Goal: Task Accomplishment & Management: Use online tool/utility

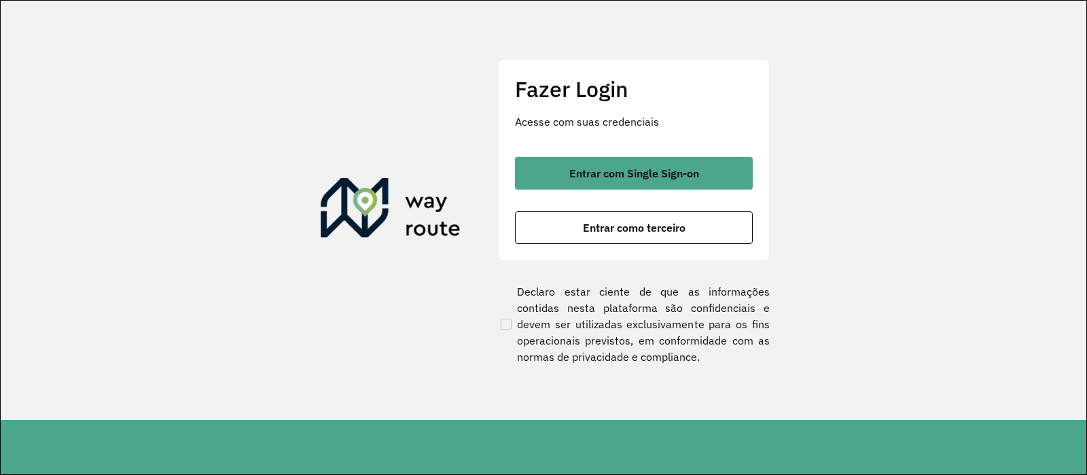
click at [600, 169] on span "Entrar com Single Sign-on" at bounding box center [634, 173] width 130 height 11
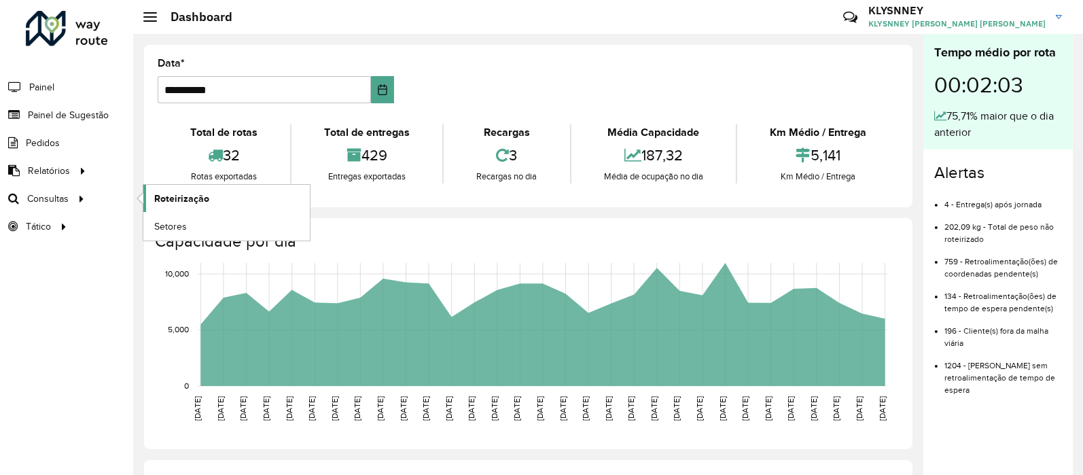
click at [170, 194] on span "Roteirização" at bounding box center [181, 199] width 55 height 14
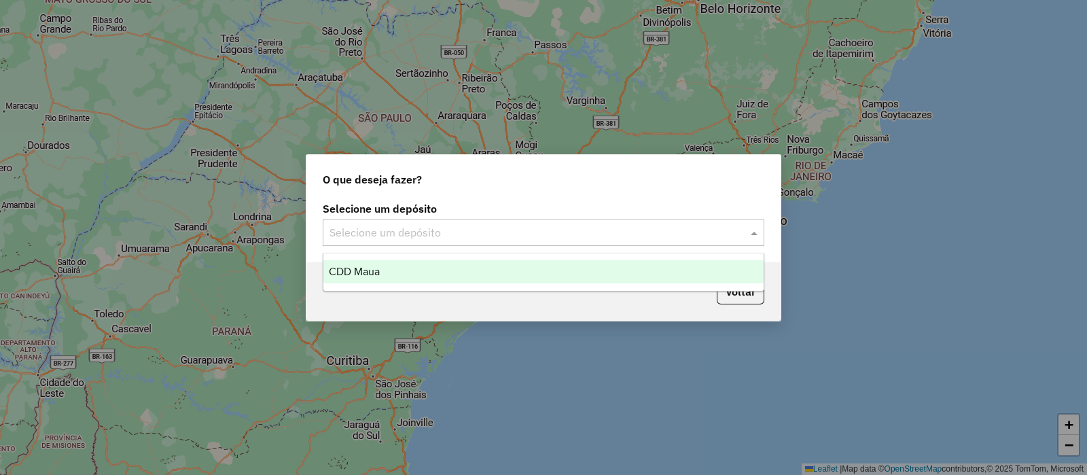
click at [597, 232] on input "text" at bounding box center [530, 233] width 401 height 16
click at [408, 270] on div "CDD Maua" at bounding box center [543, 271] width 440 height 23
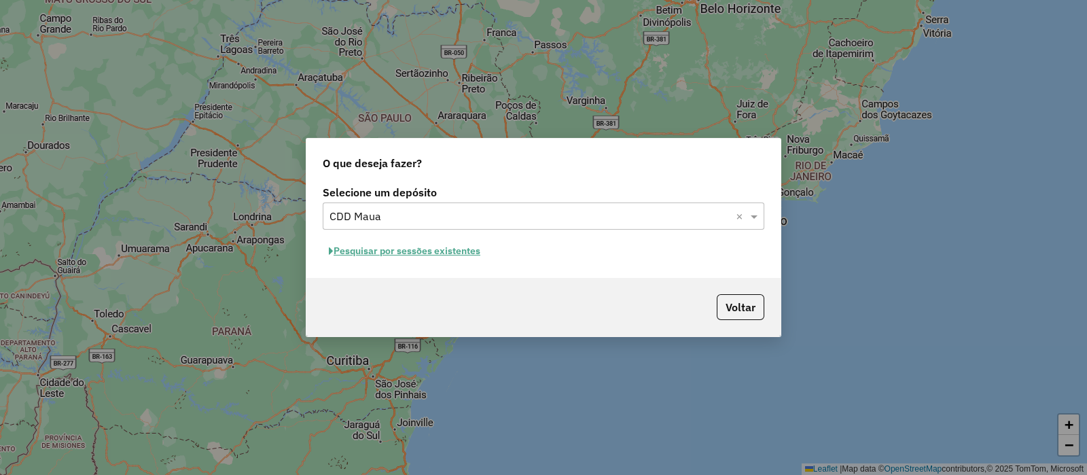
click at [438, 249] on button "Pesquisar por sessões existentes" at bounding box center [405, 251] width 164 height 21
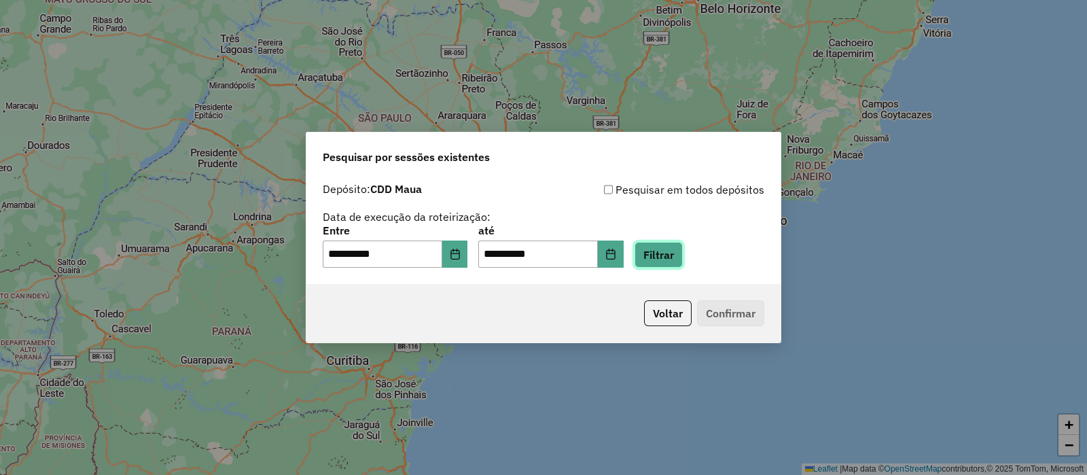
click at [683, 259] on button "Filtrar" at bounding box center [659, 255] width 48 height 26
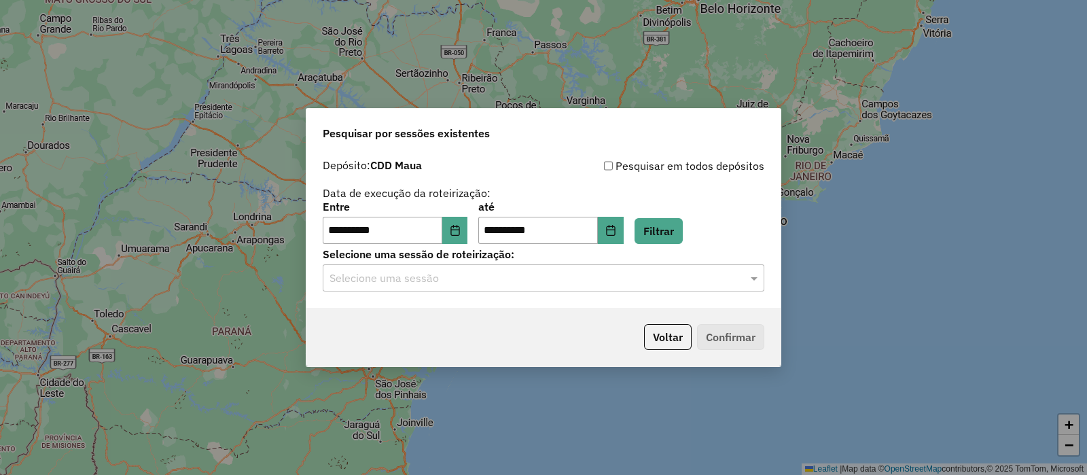
click at [647, 276] on input "text" at bounding box center [530, 278] width 401 height 16
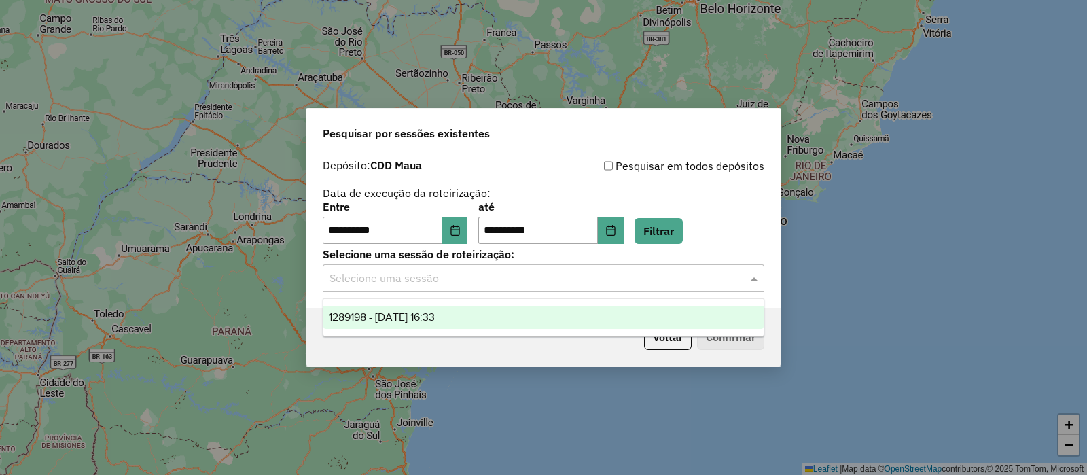
click at [476, 316] on div "1289198 - 06/10/2025 16:33" at bounding box center [543, 317] width 440 height 23
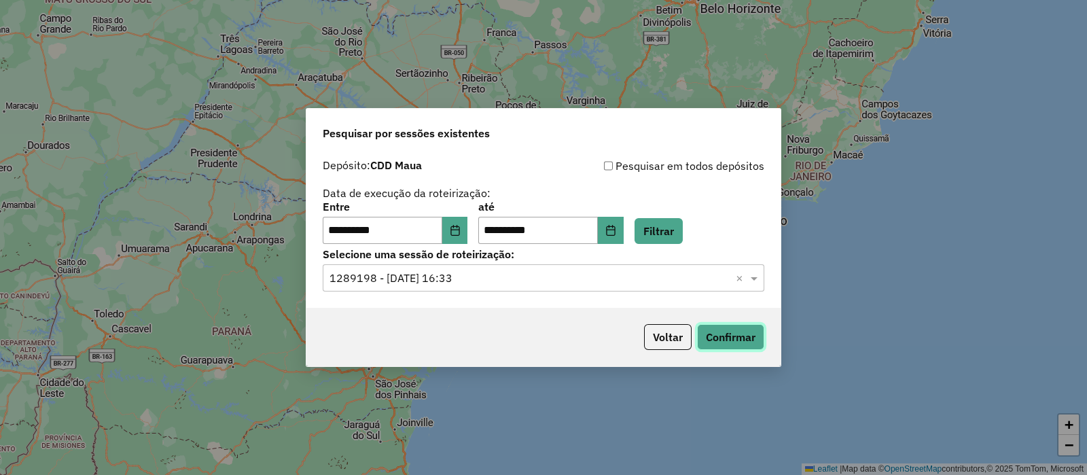
click at [724, 338] on button "Confirmar" at bounding box center [730, 337] width 67 height 26
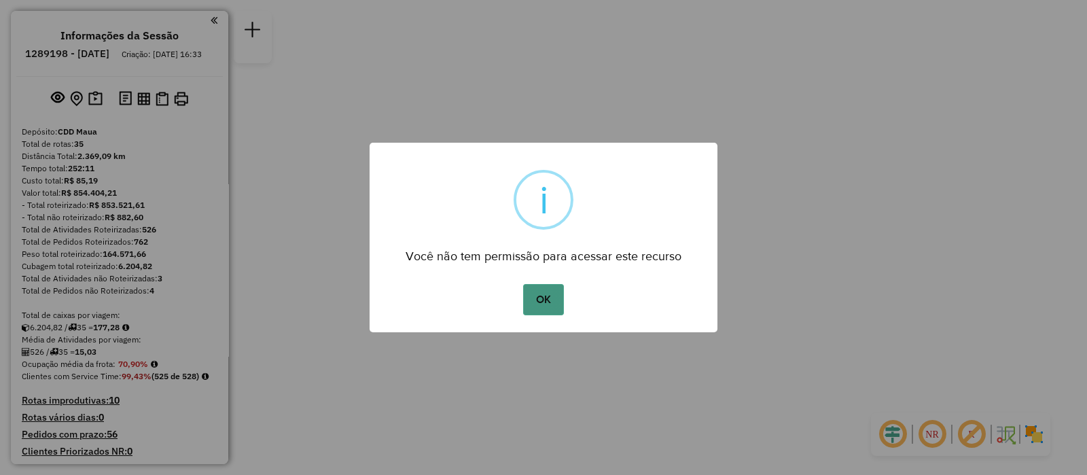
click at [538, 294] on button "OK" at bounding box center [543, 299] width 40 height 31
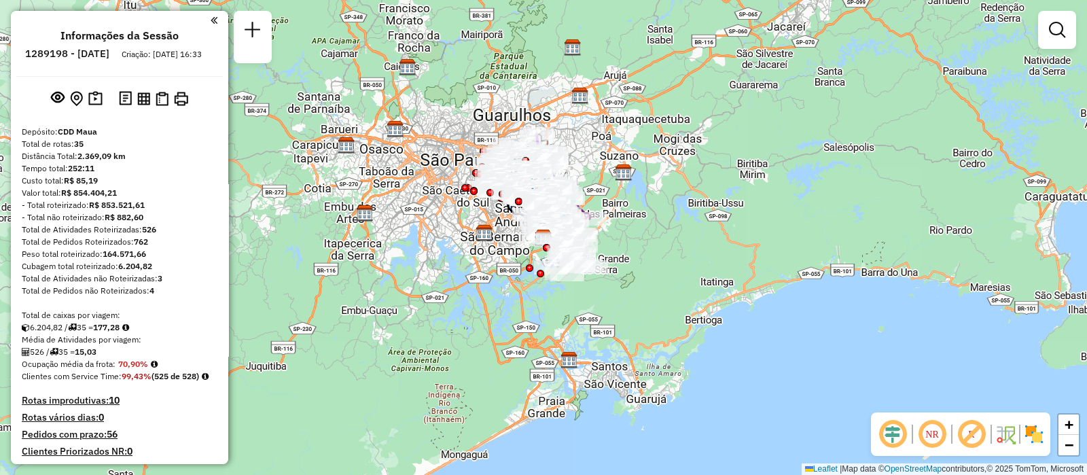
scroll to position [3014, 0]
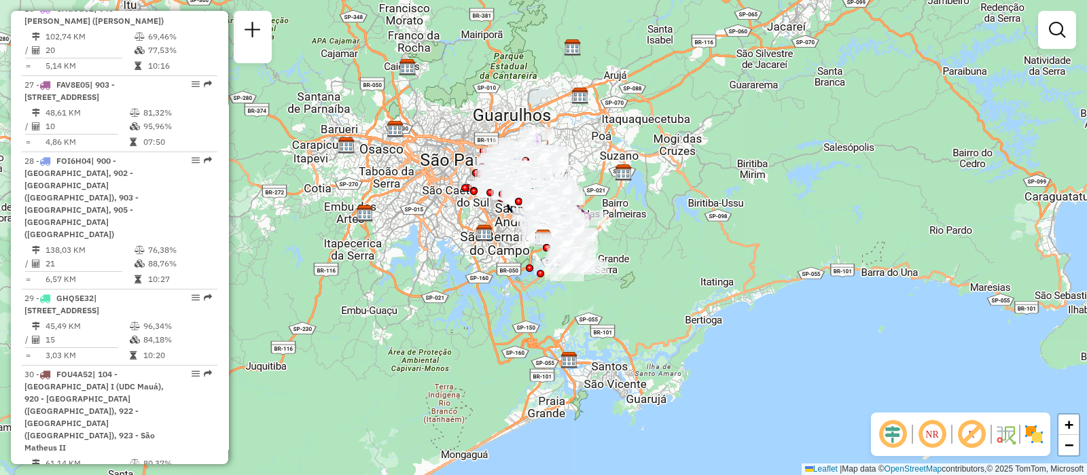
select select "**********"
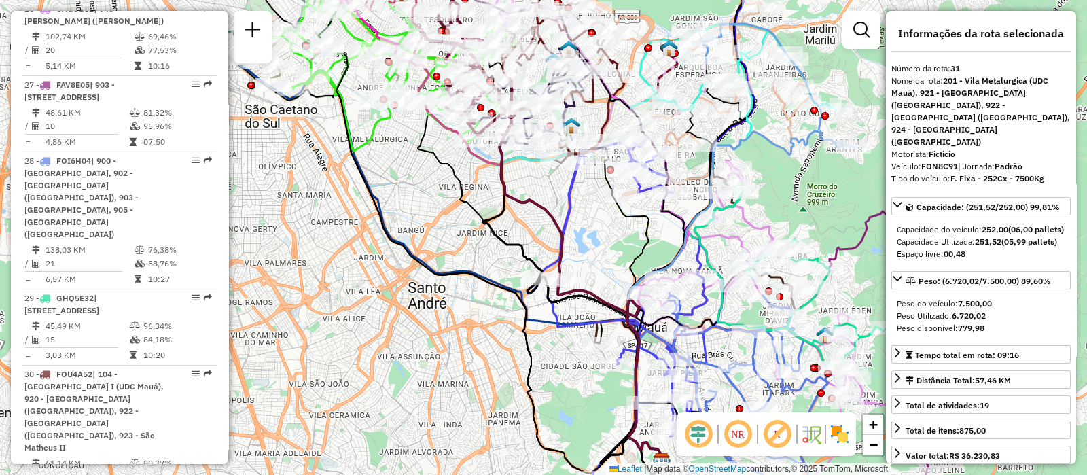
drag, startPoint x: 185, startPoint y: 238, endPoint x: 151, endPoint y: 266, distance: 44.4
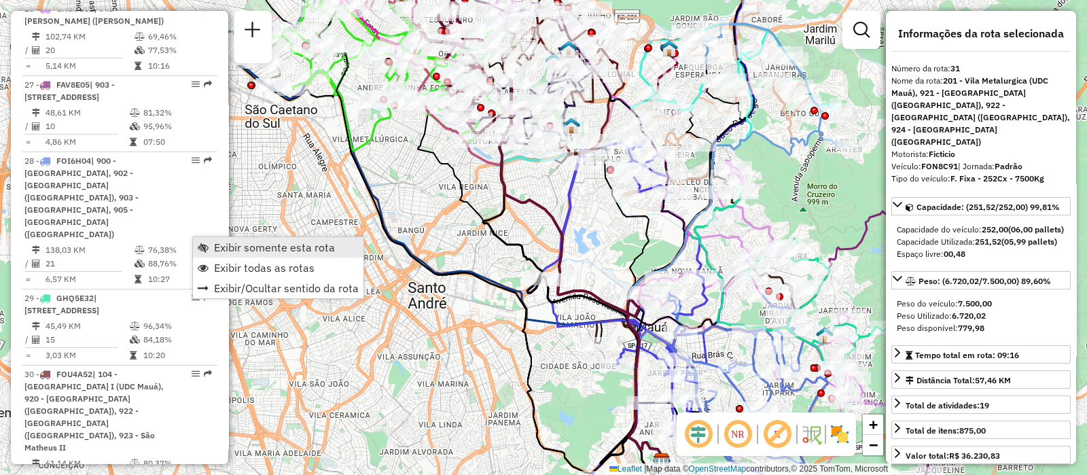
click at [226, 245] on span "Exibir somente esta rota" at bounding box center [274, 247] width 121 height 11
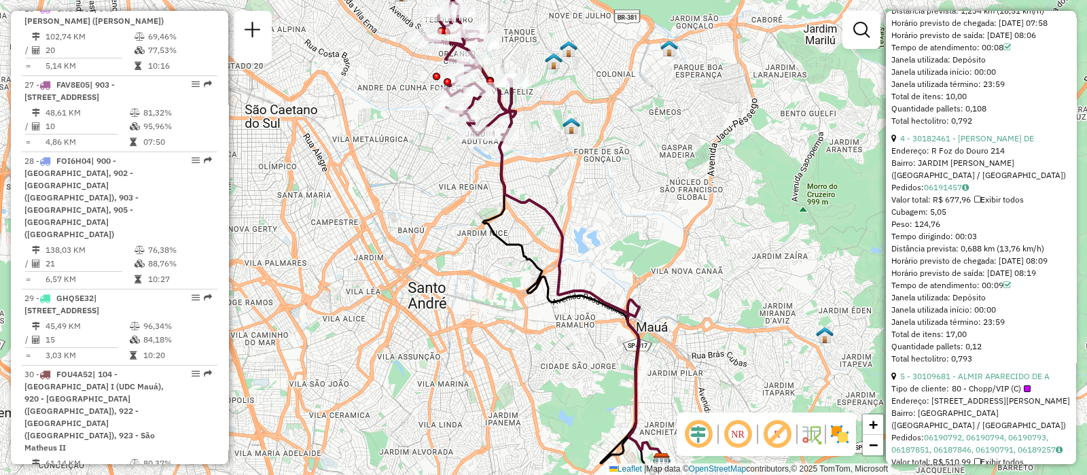
scroll to position [1372, 0]
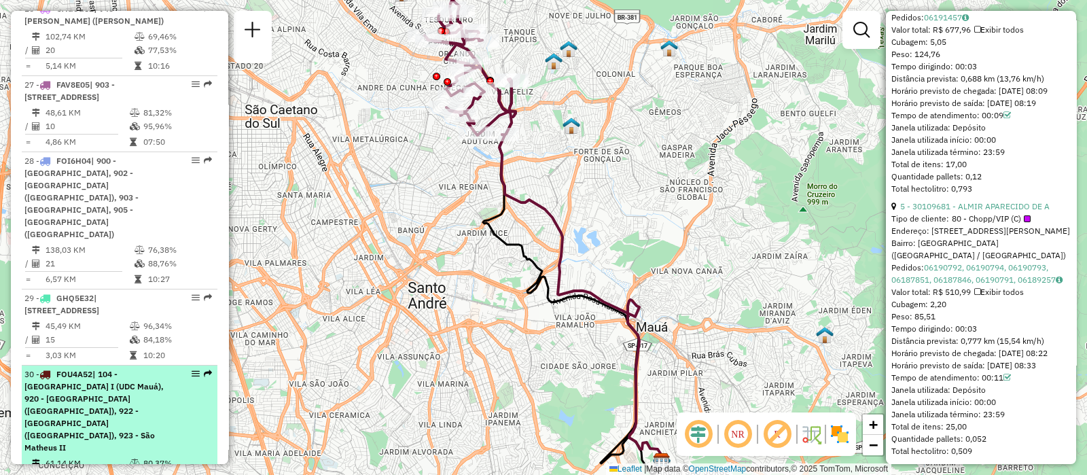
click at [119, 369] on span "| 104 - São Rafael I (UDC Mauá), 920 - Jardim São Roberto (UDC Mauá), 922 - São…" at bounding box center [93, 411] width 139 height 84
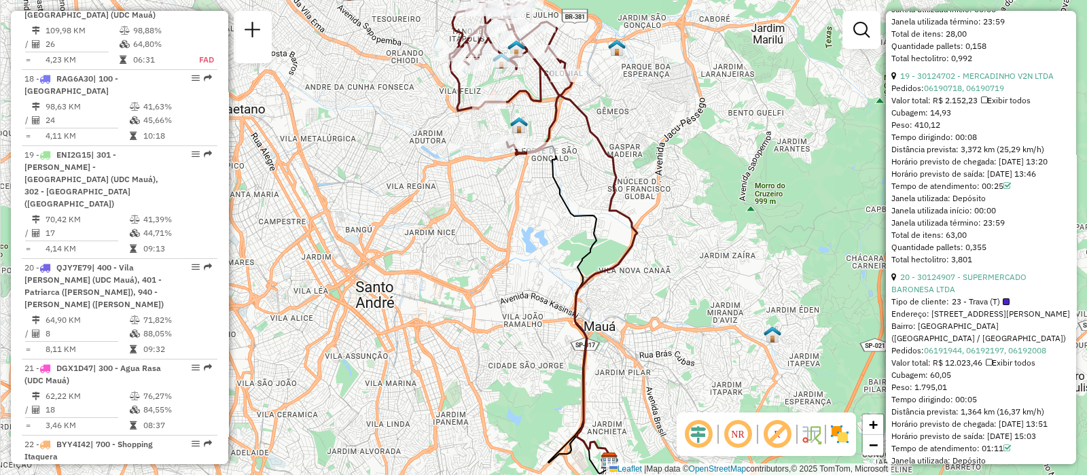
scroll to position [444, 0]
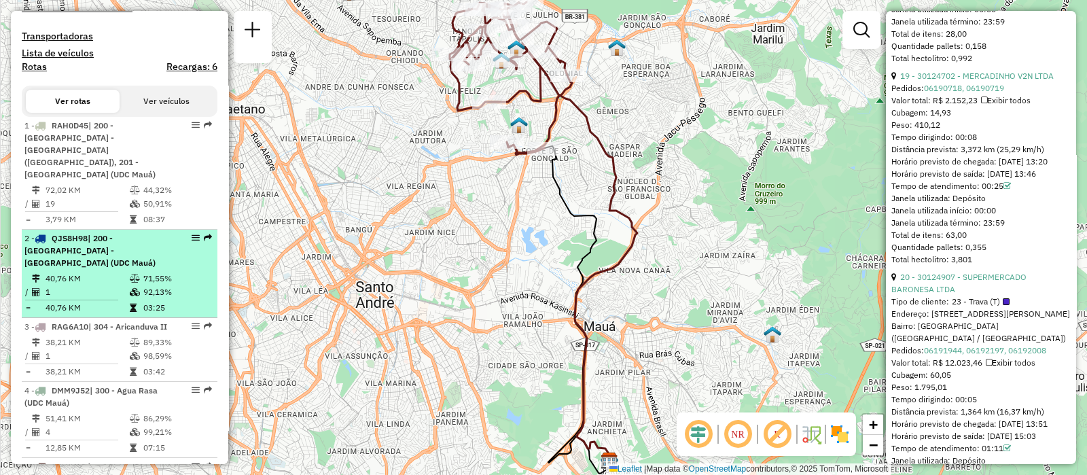
click at [137, 275] on icon at bounding box center [135, 279] width 10 height 8
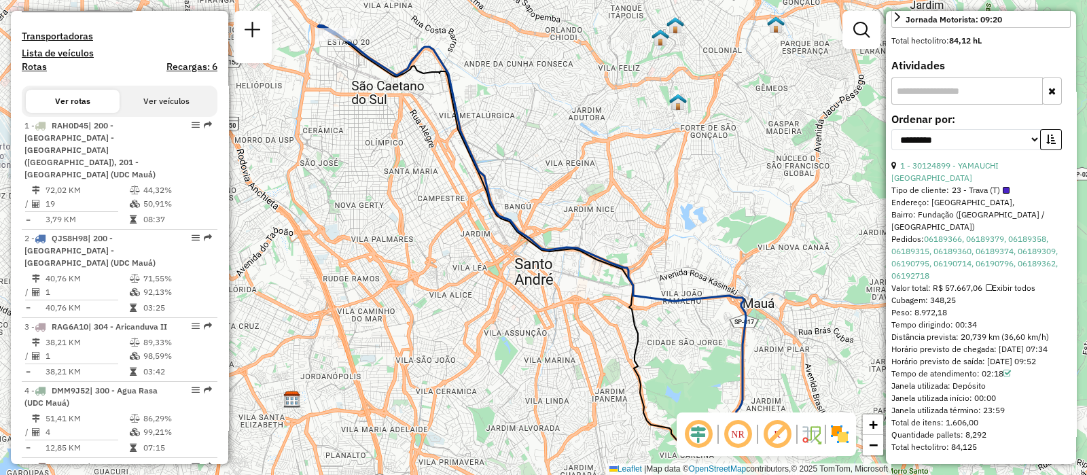
scroll to position [1982, 0]
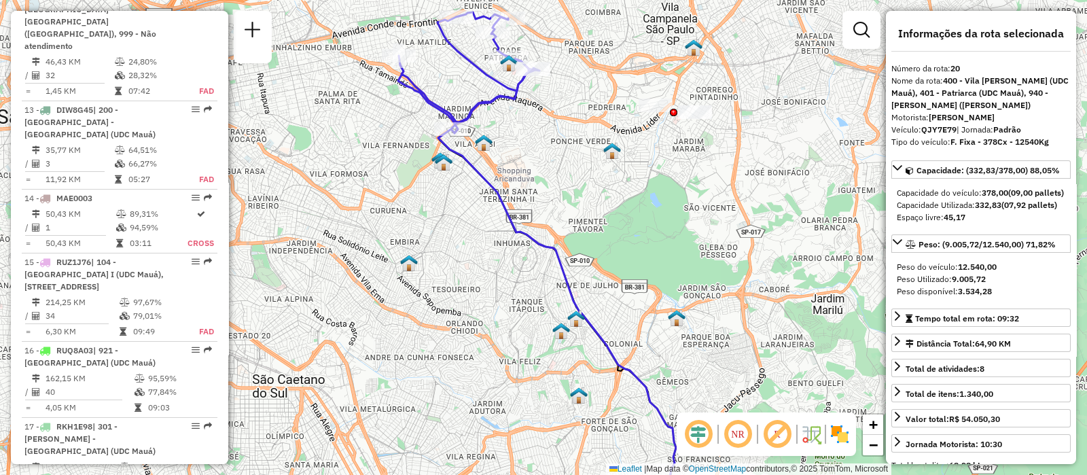
scroll to position [2700, 0]
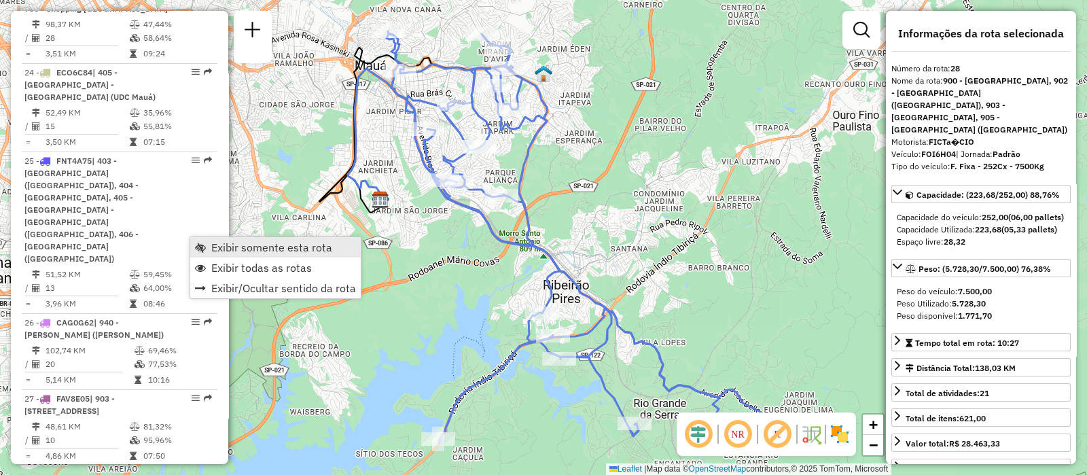
click at [247, 249] on span "Exibir somente esta rota" at bounding box center [271, 247] width 121 height 11
click at [232, 266] on span "Exibir todas as rotas" at bounding box center [266, 267] width 101 height 11
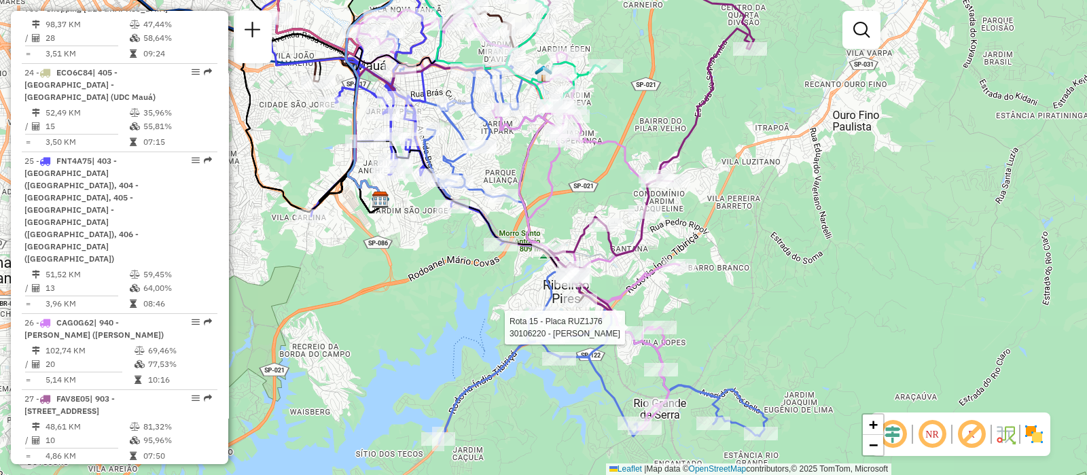
select select "**********"
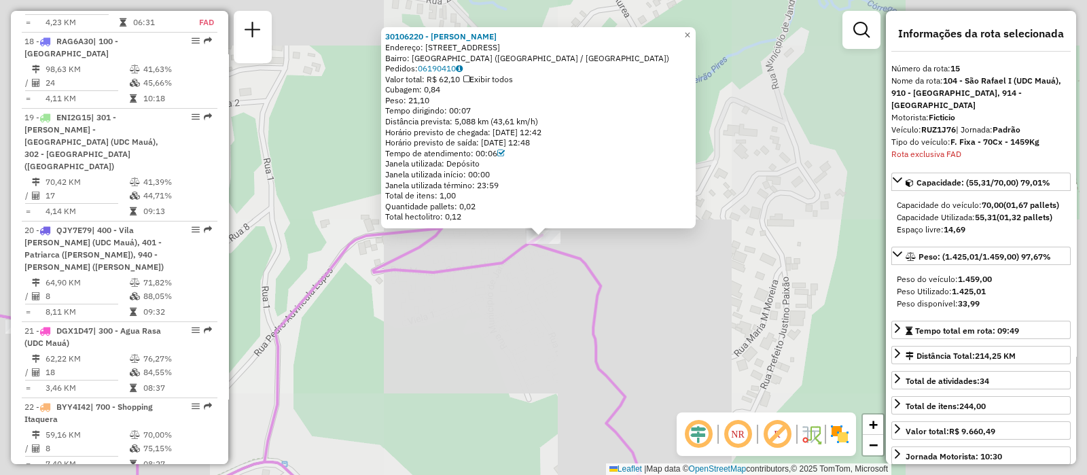
scroll to position [1796, 0]
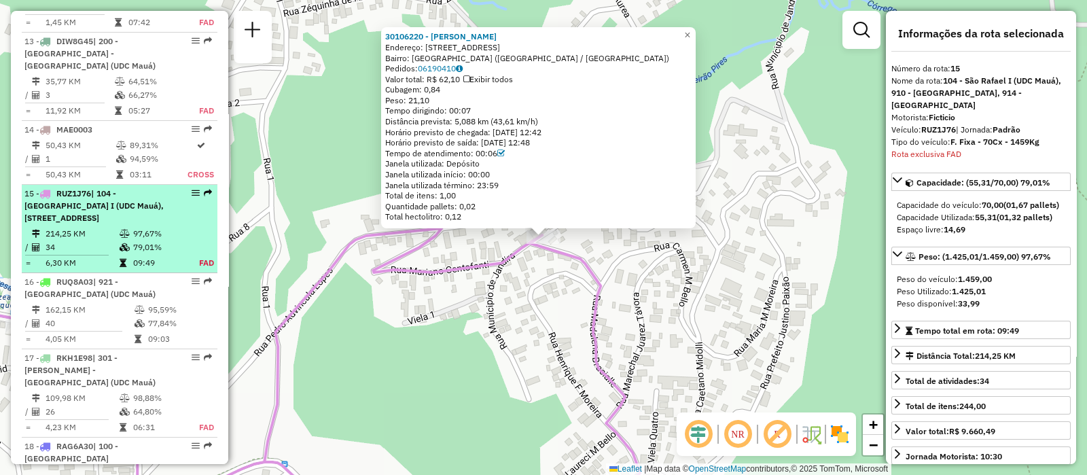
click at [126, 227] on td at bounding box center [126, 234] width 14 height 14
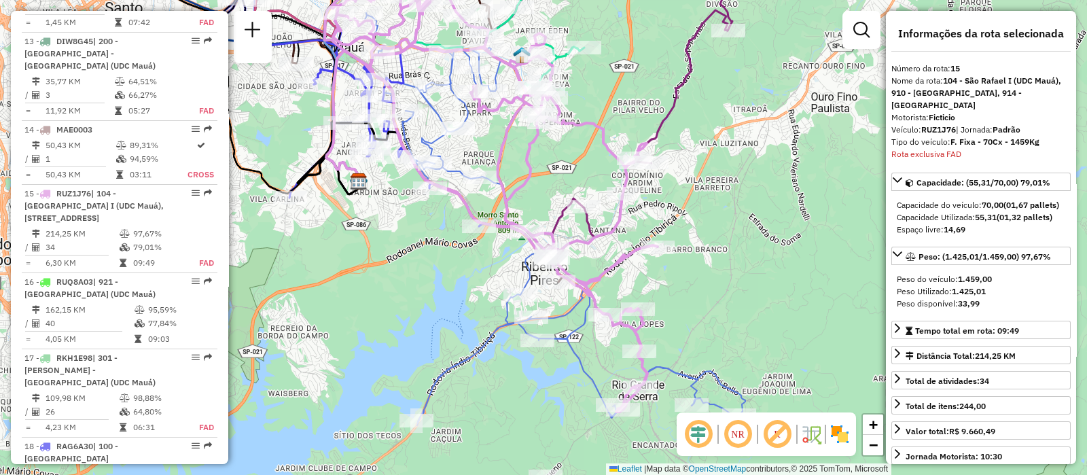
drag, startPoint x: 718, startPoint y: 336, endPoint x: 708, endPoint y: 267, distance: 70.0
click at [711, 265] on div "Janela de atendimento Grade de atendimento Capacidade Transportadoras Veículos …" at bounding box center [543, 237] width 1087 height 475
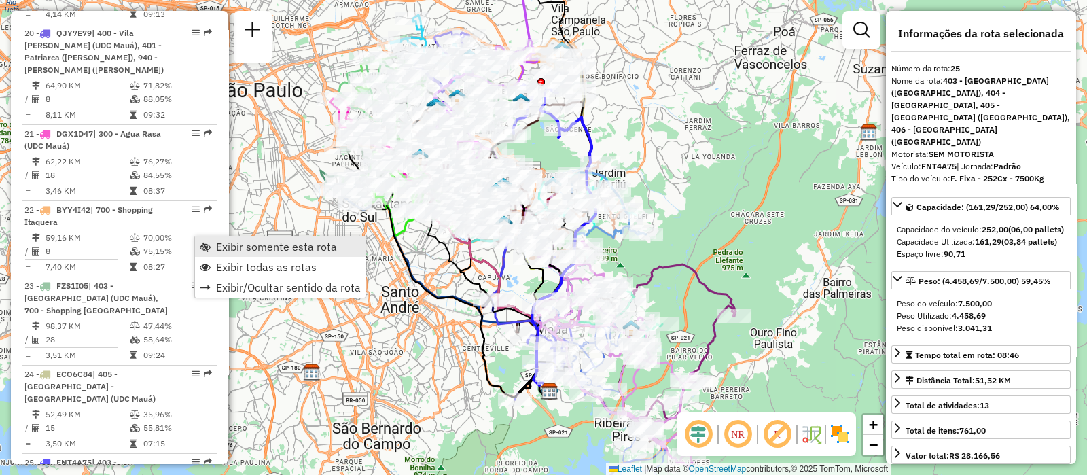
click at [231, 243] on span "Exibir somente esta rota" at bounding box center [276, 246] width 121 height 11
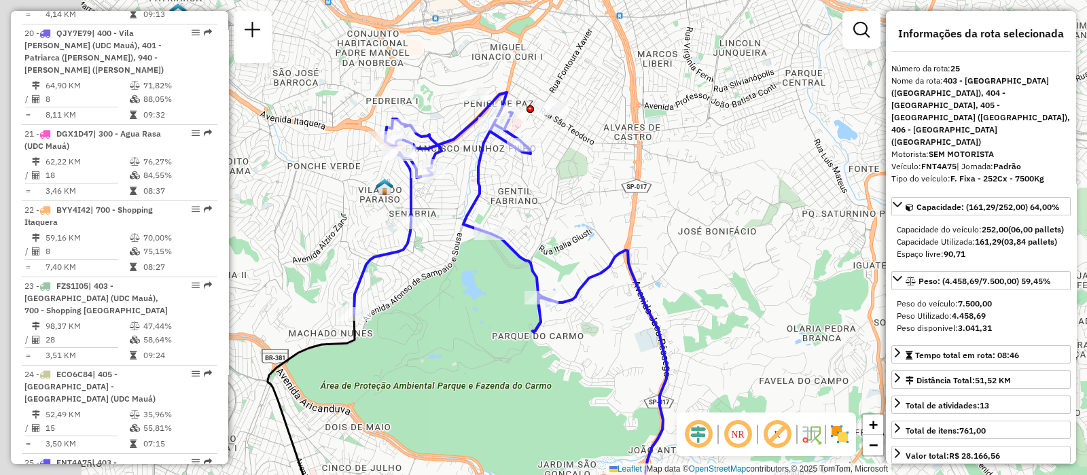
drag, startPoint x: 440, startPoint y: 162, endPoint x: 650, endPoint y: 168, distance: 210.1
click at [650, 168] on div "Janela de atendimento Grade de atendimento Capacidade Transportadoras Veículos …" at bounding box center [543, 237] width 1087 height 475
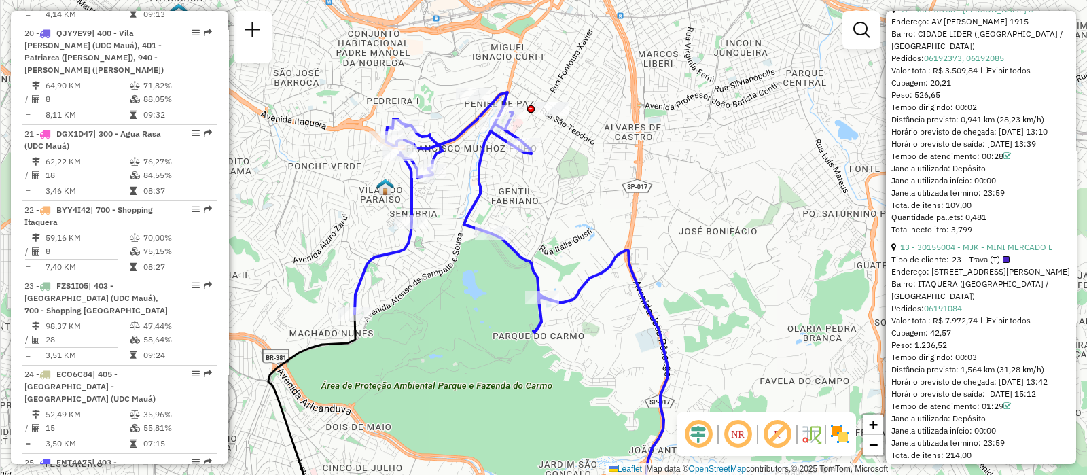
scroll to position [3379, 0]
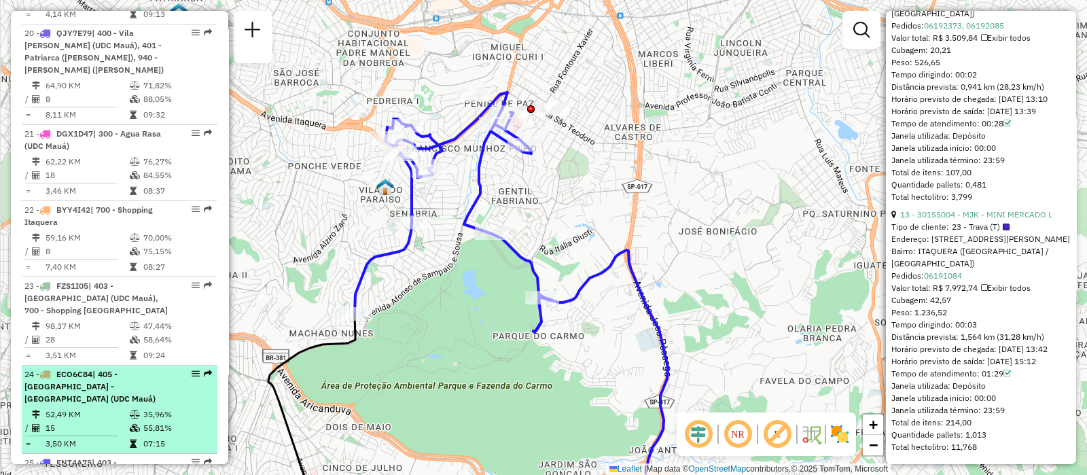
click at [105, 369] on span "| 405 - Parque do Carmo - Itaquera (UDC Mauá)" at bounding box center [89, 386] width 131 height 35
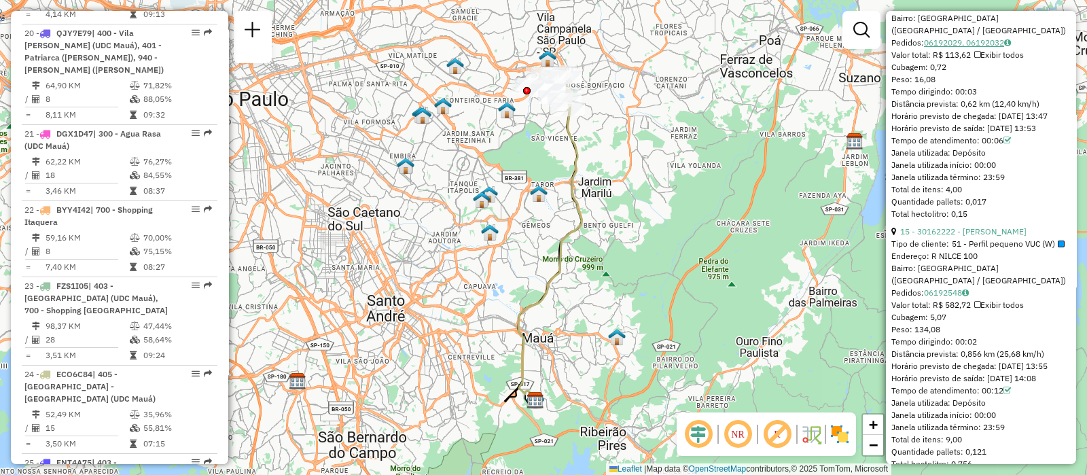
scroll to position [3769, 0]
